Goal: Task Accomplishment & Management: Manage account settings

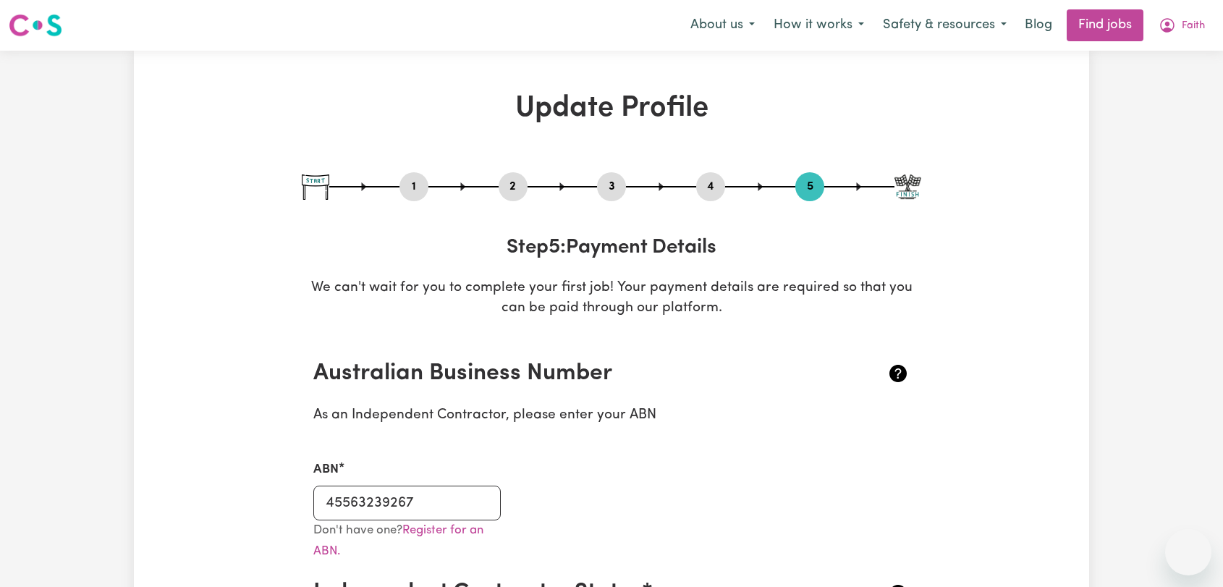
select select "I am providing services privately on my own"
click at [1193, 35] on button "Faith" at bounding box center [1182, 25] width 65 height 30
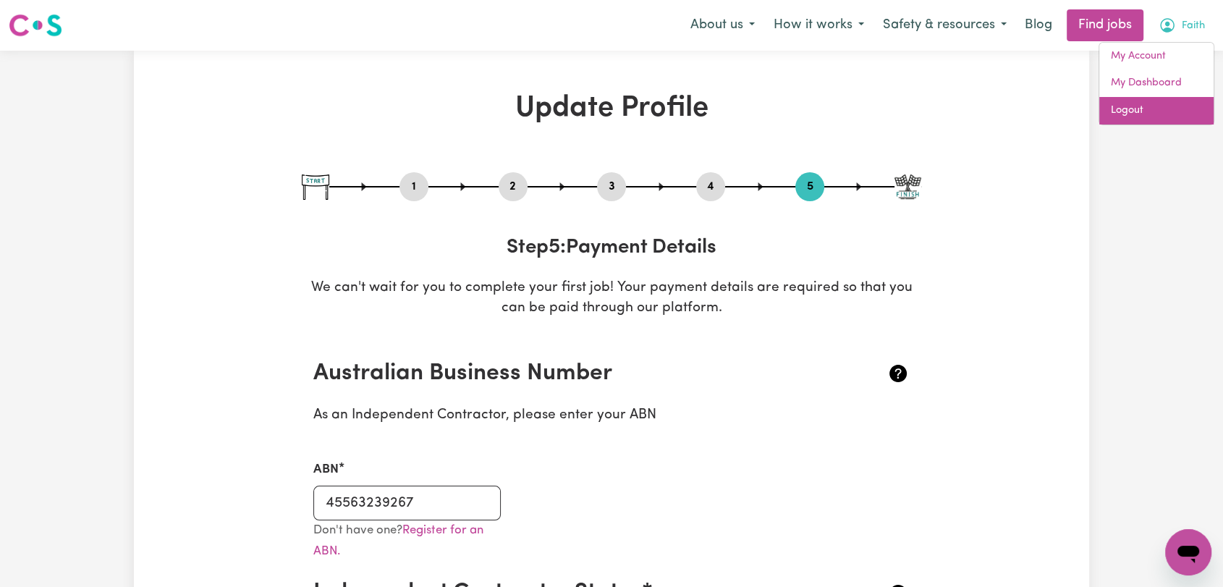
click at [1136, 117] on link "Logout" at bounding box center [1157, 111] width 114 height 28
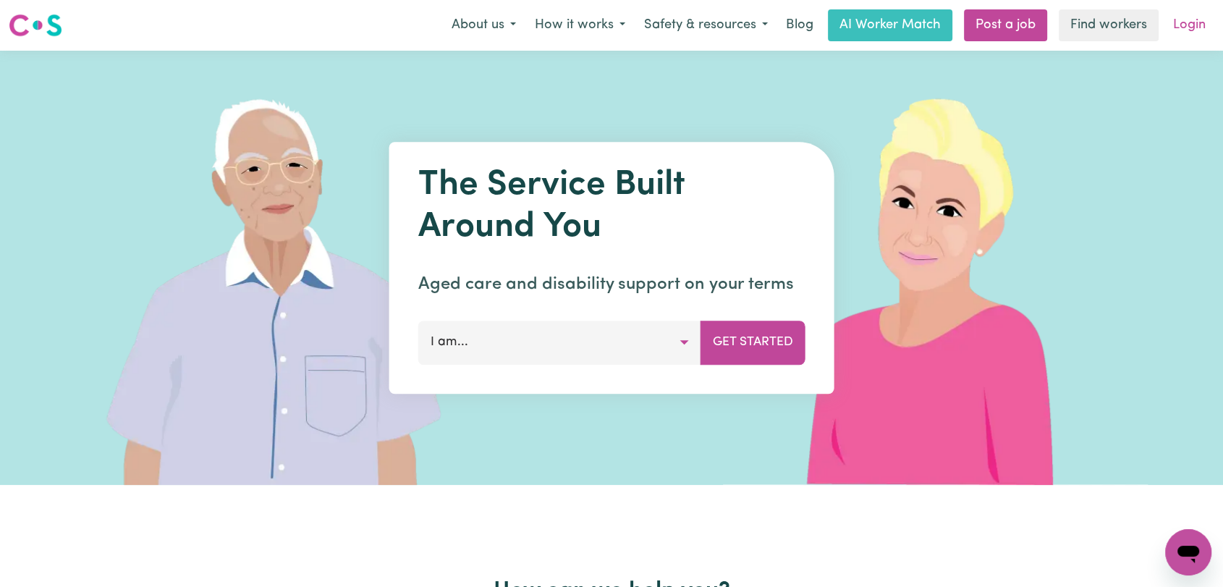
click at [1198, 30] on link "Login" at bounding box center [1190, 25] width 50 height 32
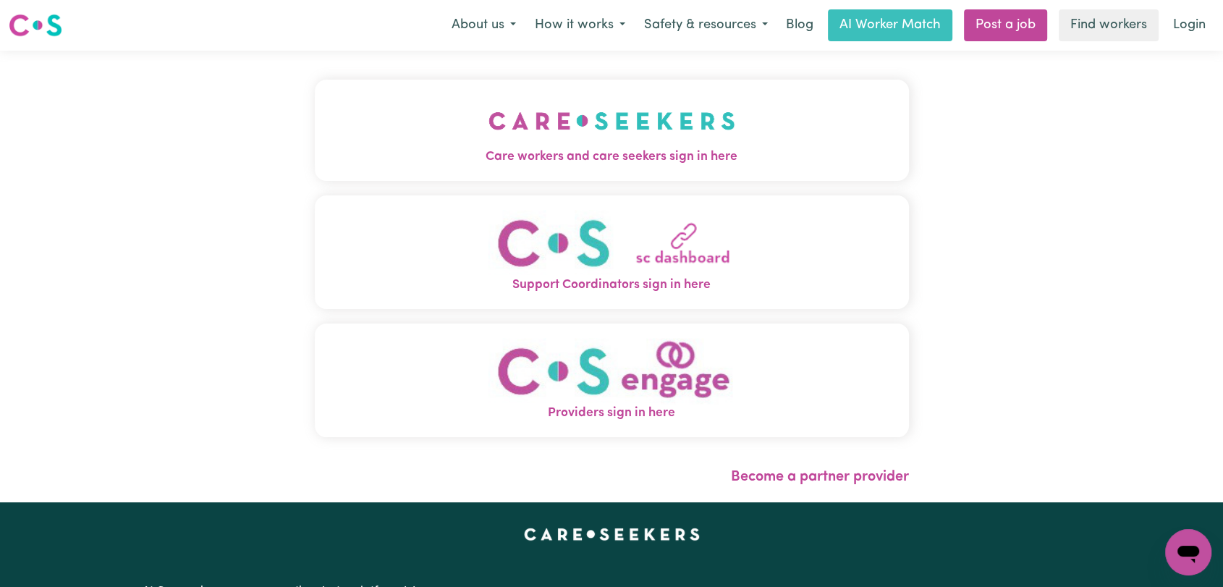
click at [494, 148] on span "Care workers and care seekers sign in here" at bounding box center [612, 157] width 594 height 19
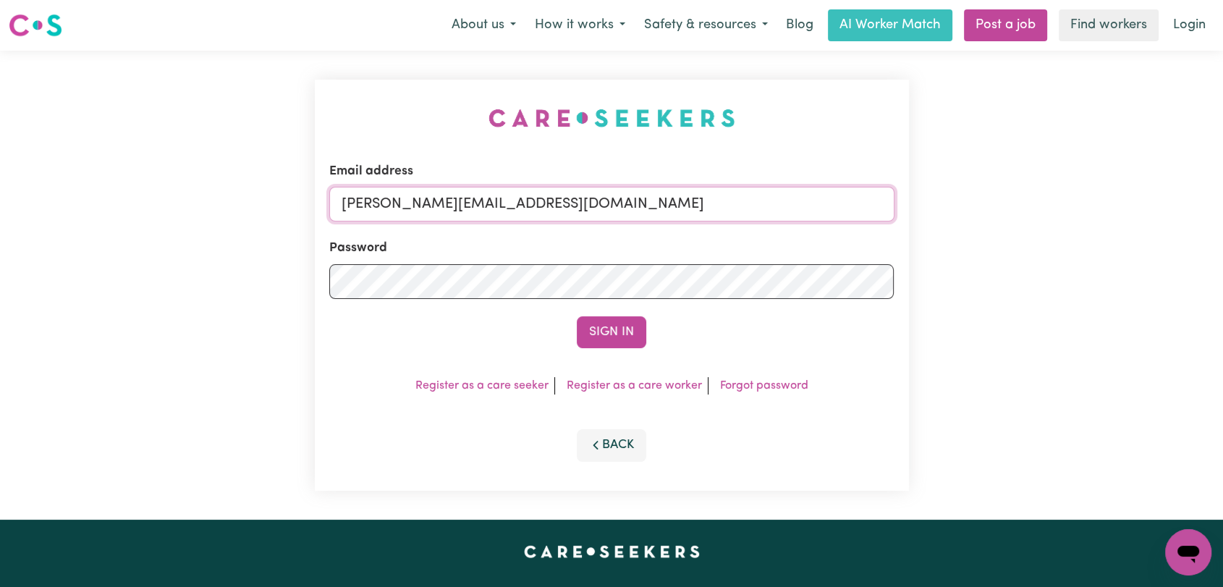
drag, startPoint x: 573, startPoint y: 210, endPoint x: 568, endPoint y: 217, distance: 8.8
click at [573, 210] on input "[PERSON_NAME][EMAIL_ADDRESS][DOMAIN_NAME]" at bounding box center [611, 204] width 565 height 35
drag, startPoint x: 416, startPoint y: 211, endPoint x: 669, endPoint y: 238, distance: 254.9
click at [669, 238] on form "Email address Superuser~[EMAIL_ADDRESS][DOMAIN_NAME] Password Sign In" at bounding box center [611, 255] width 565 height 186
type input "Superuser~[EMAIL_ADDRESS][DOMAIN_NAME]"
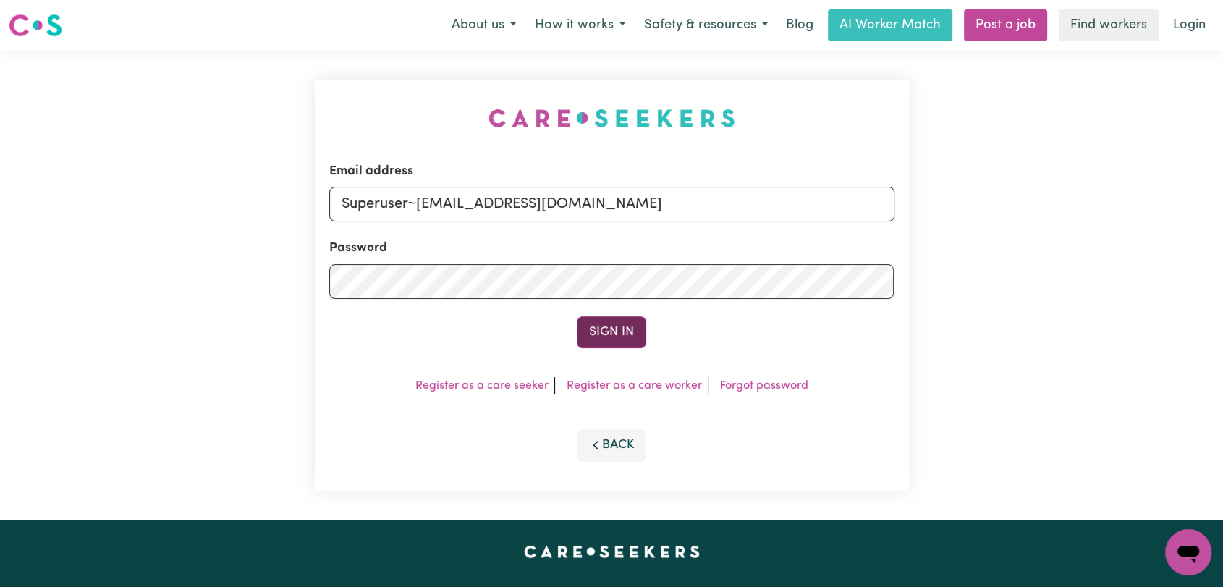
click at [633, 332] on button "Sign In" at bounding box center [611, 332] width 69 height 32
